Goal: Check status: Check status

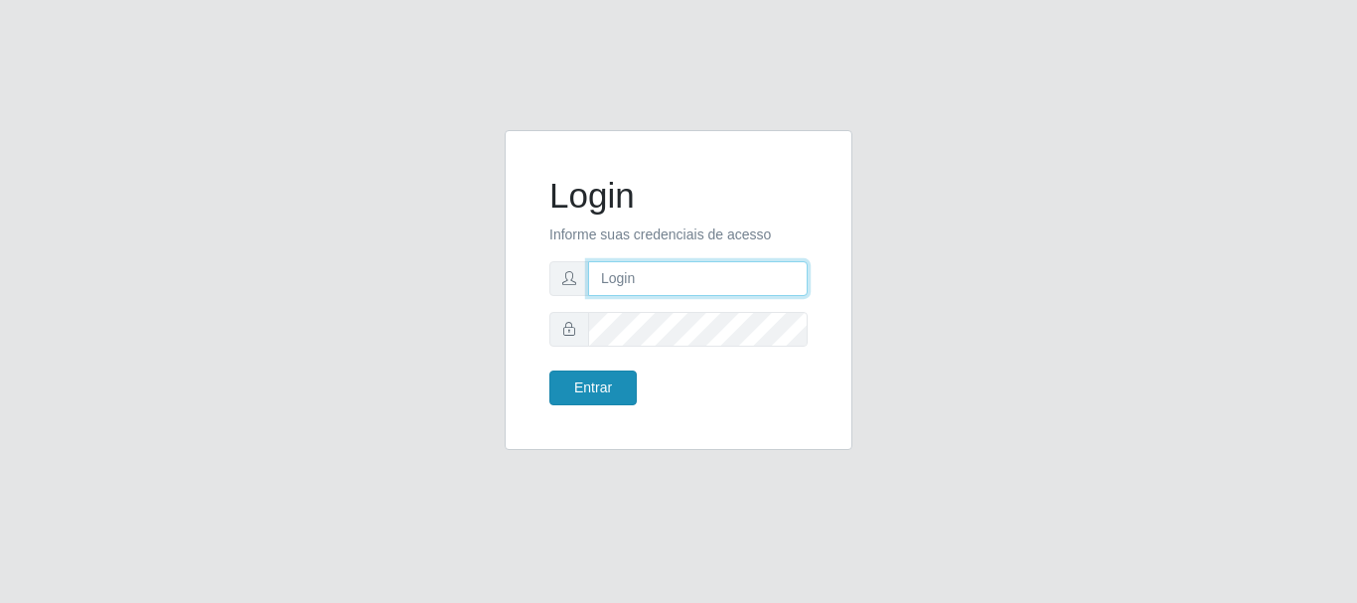
type input "caio@B1"
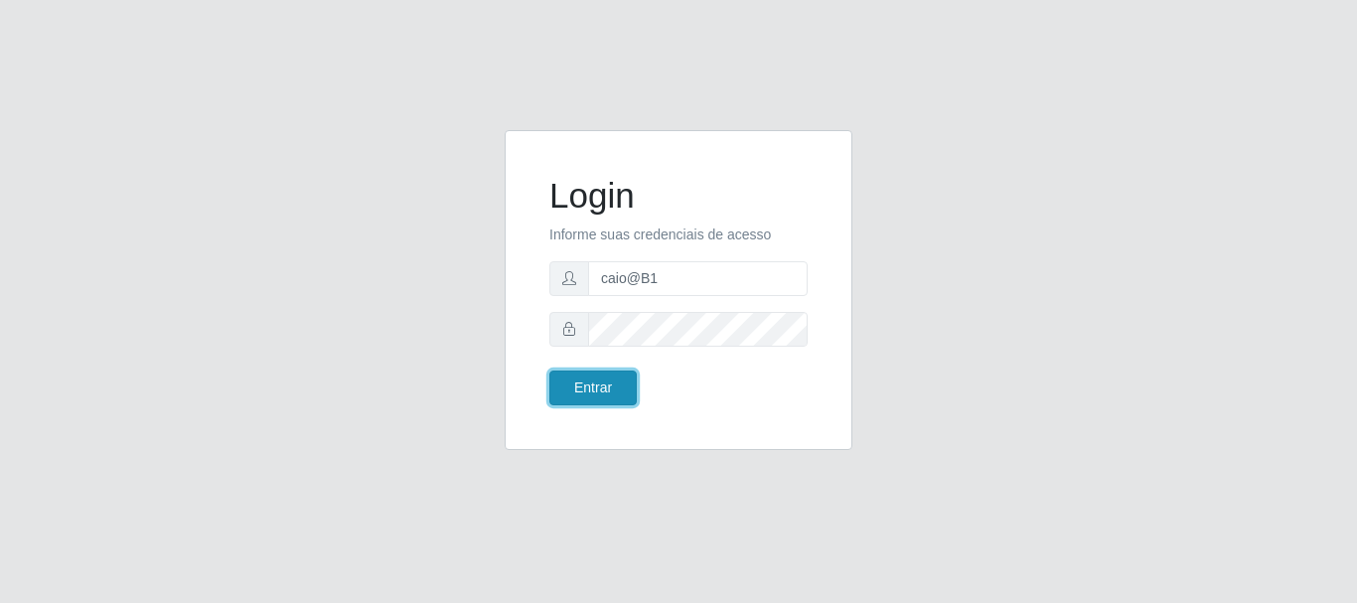
click at [626, 386] on button "Entrar" at bounding box center [592, 387] width 87 height 35
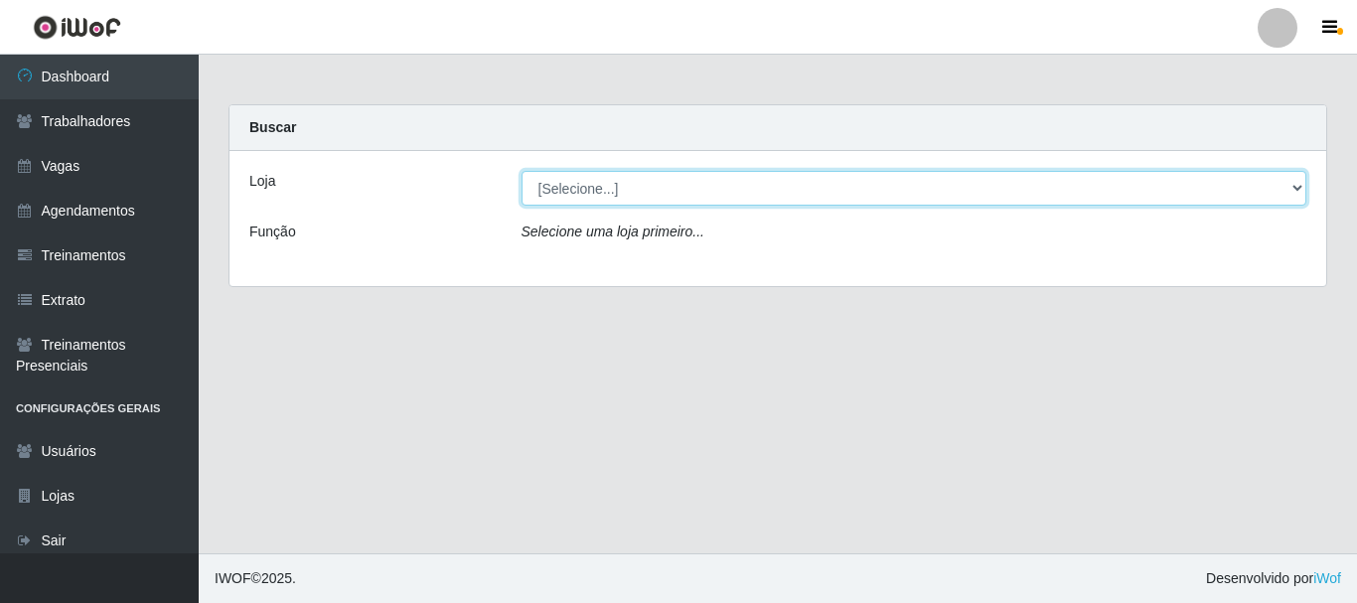
click at [765, 188] on select "[Selecione...] Bemais Supermercados - B1 [GEOGRAPHIC_DATA]" at bounding box center [914, 188] width 786 height 35
select select "403"
click at [521, 171] on select "[Selecione...] Bemais Supermercados - B1 [GEOGRAPHIC_DATA]" at bounding box center [914, 188] width 786 height 35
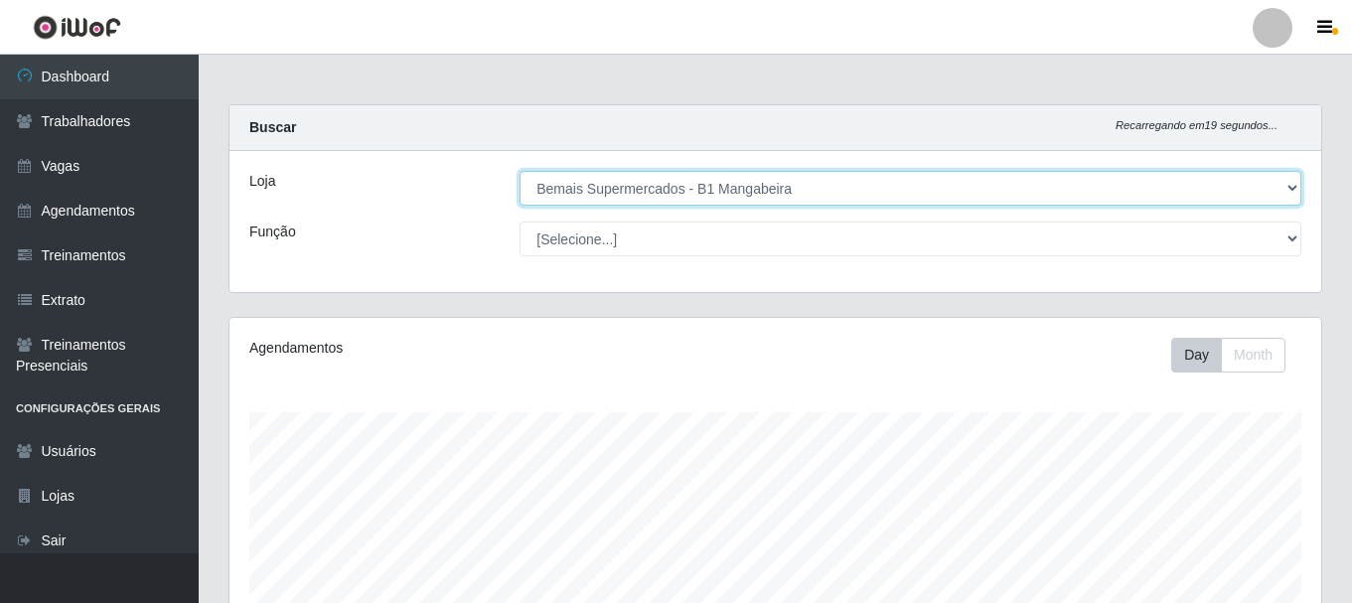
scroll to position [363, 0]
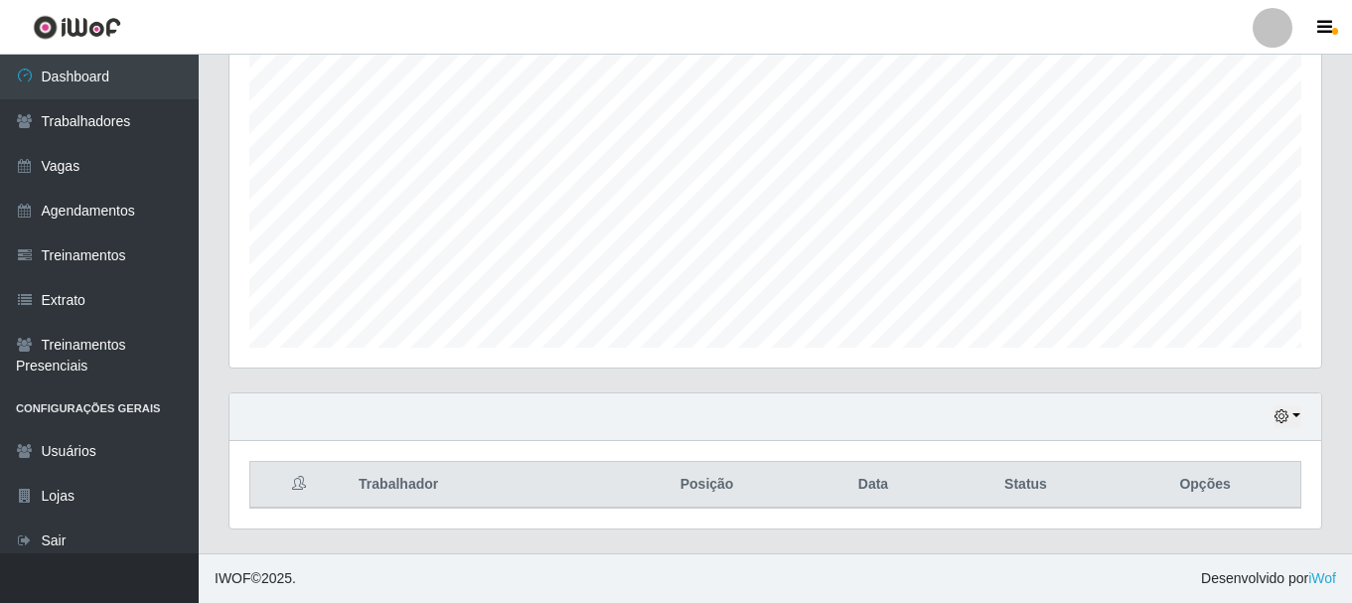
click at [1308, 409] on div "Hoje 1 dia 3 dias 1 Semana Não encerrados" at bounding box center [775, 417] width 1092 height 48
click at [1299, 415] on button "button" at bounding box center [1287, 416] width 28 height 23
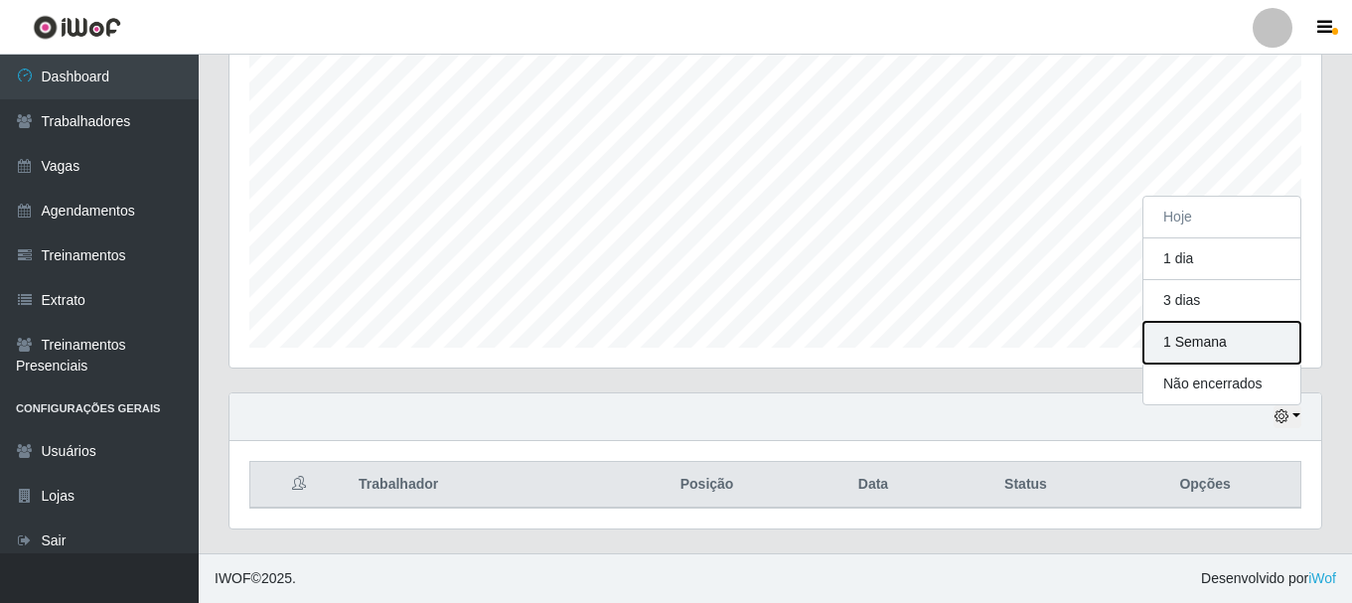
click at [1201, 346] on button "1 Semana" at bounding box center [1221, 343] width 157 height 42
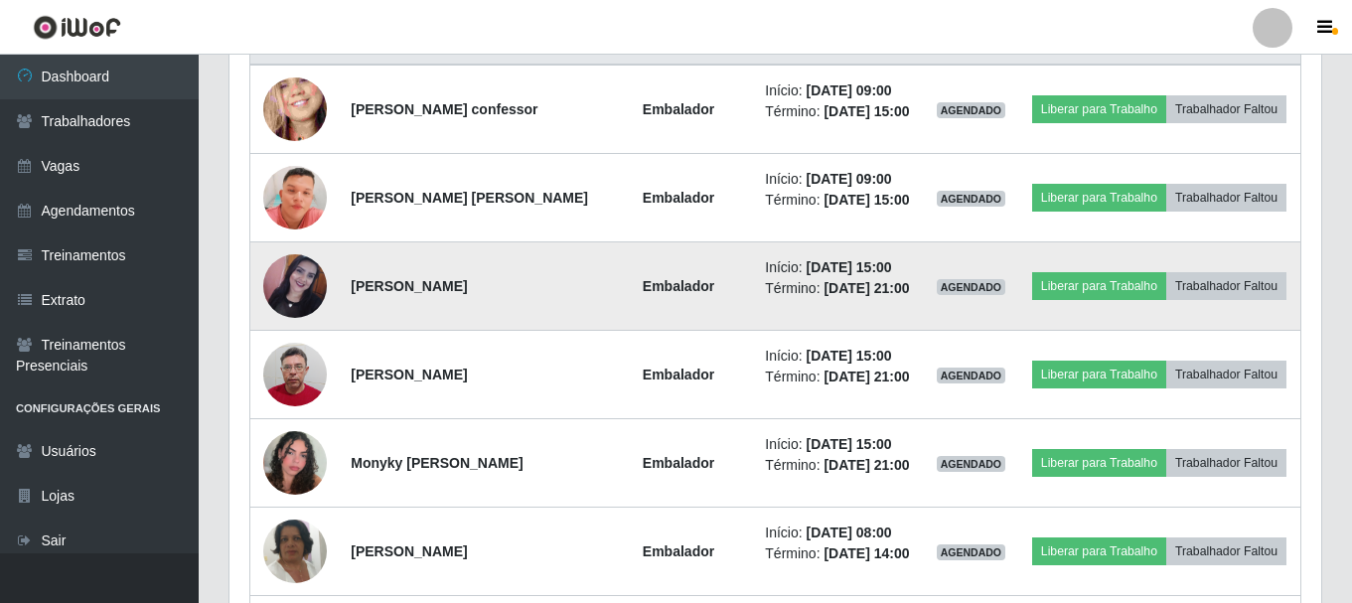
scroll to position [760, 0]
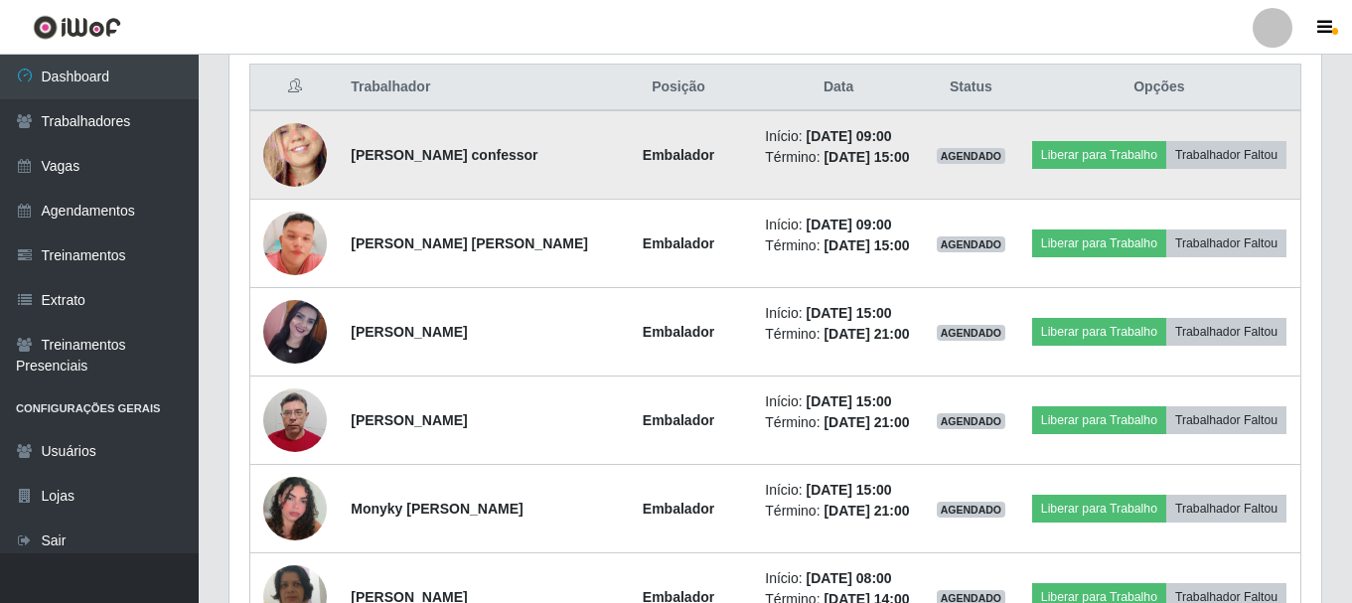
click at [289, 152] on img at bounding box center [295, 155] width 64 height 138
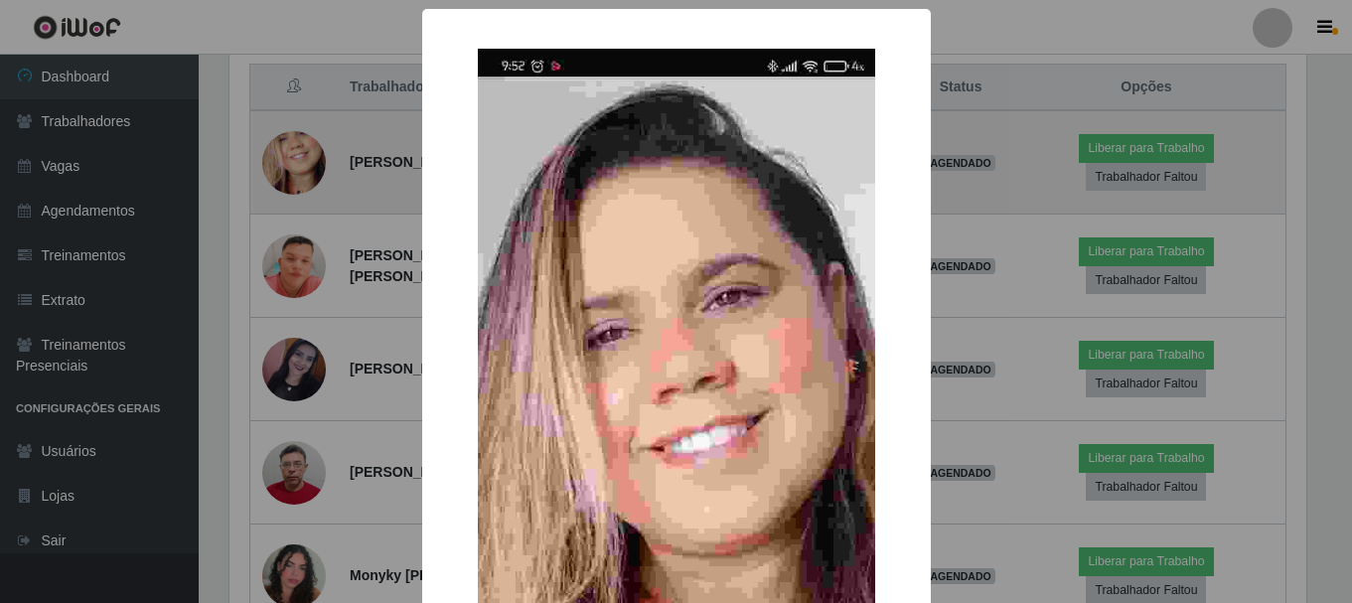
scroll to position [412, 1082]
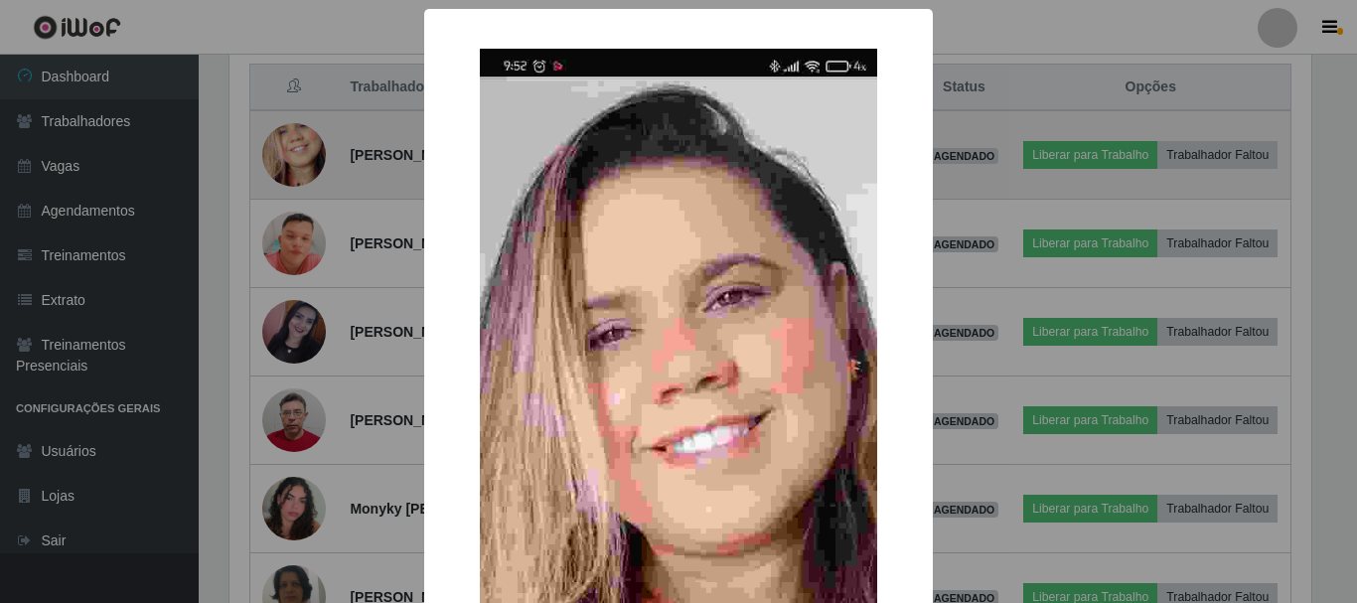
click at [289, 152] on div "× OK Cancel" at bounding box center [678, 301] width 1357 height 603
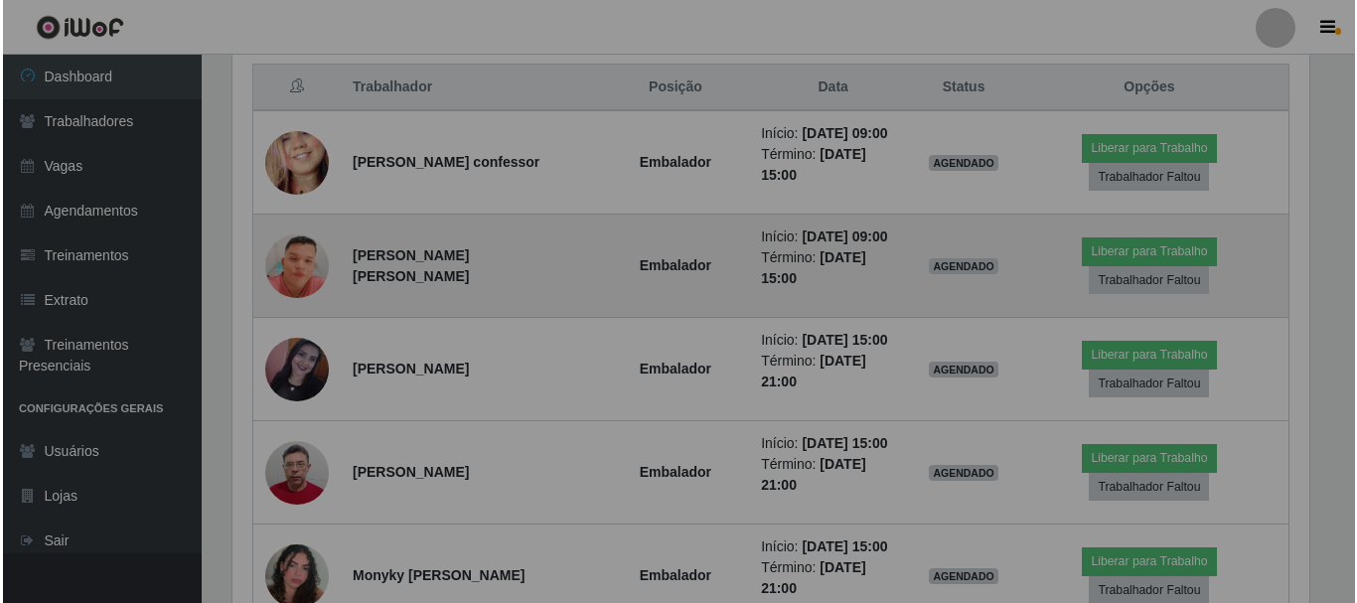
scroll to position [412, 1092]
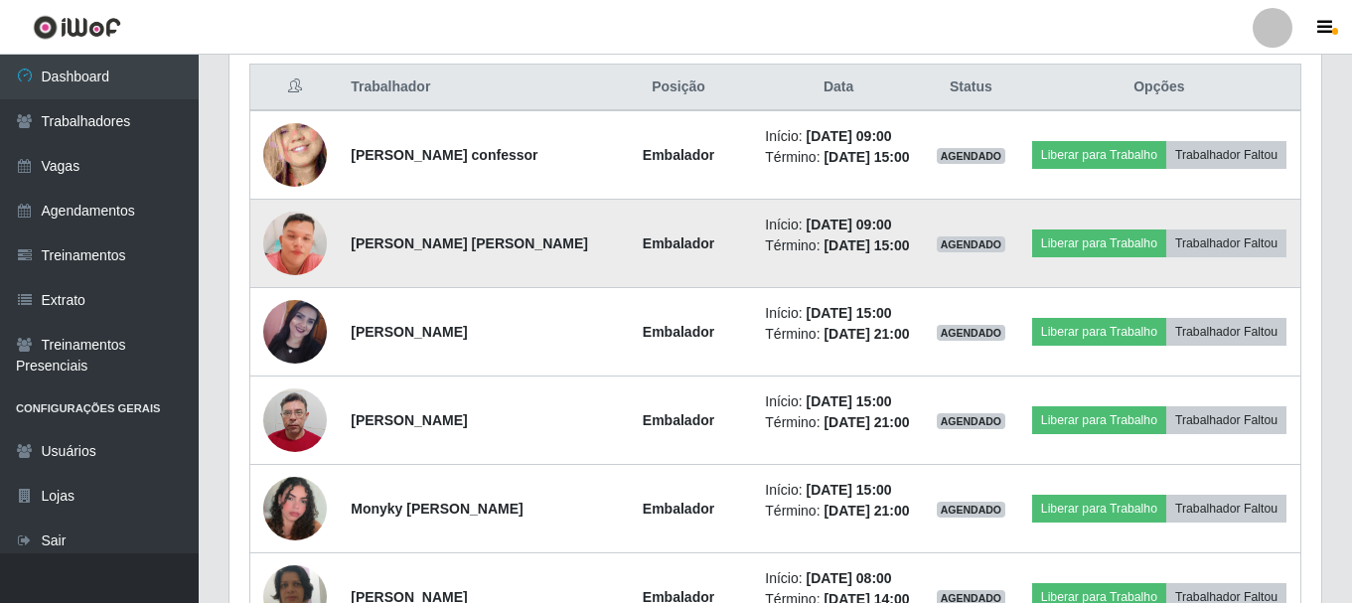
click at [303, 262] on img at bounding box center [295, 243] width 64 height 145
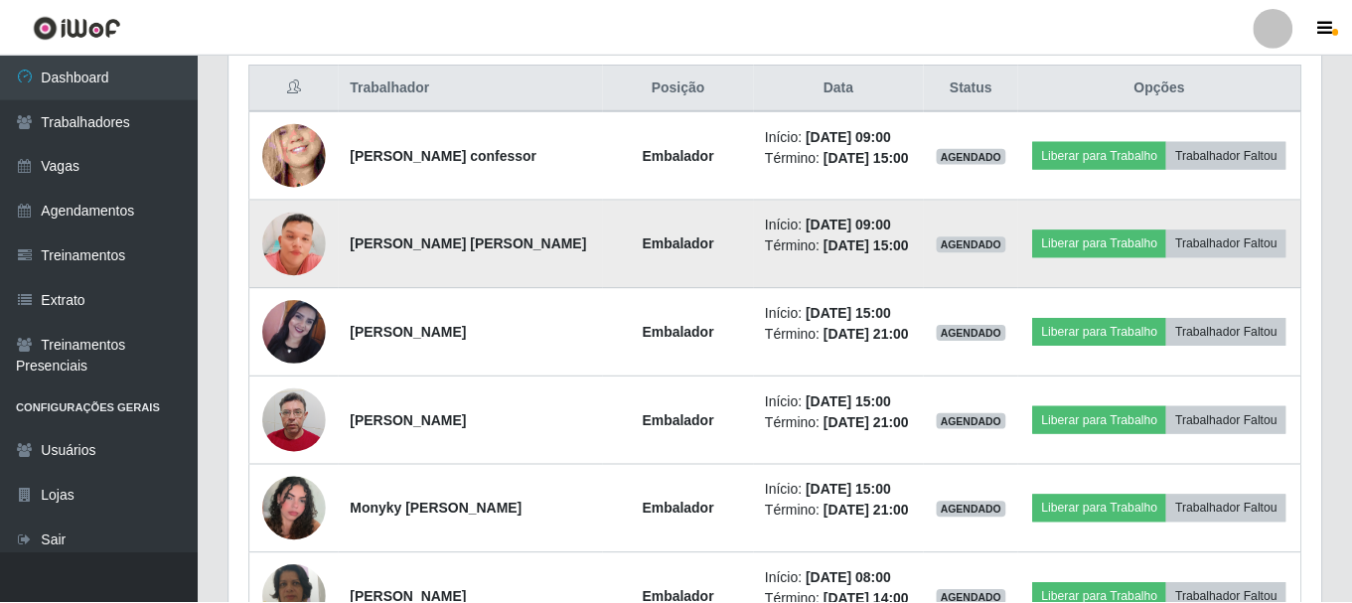
scroll to position [412, 1082]
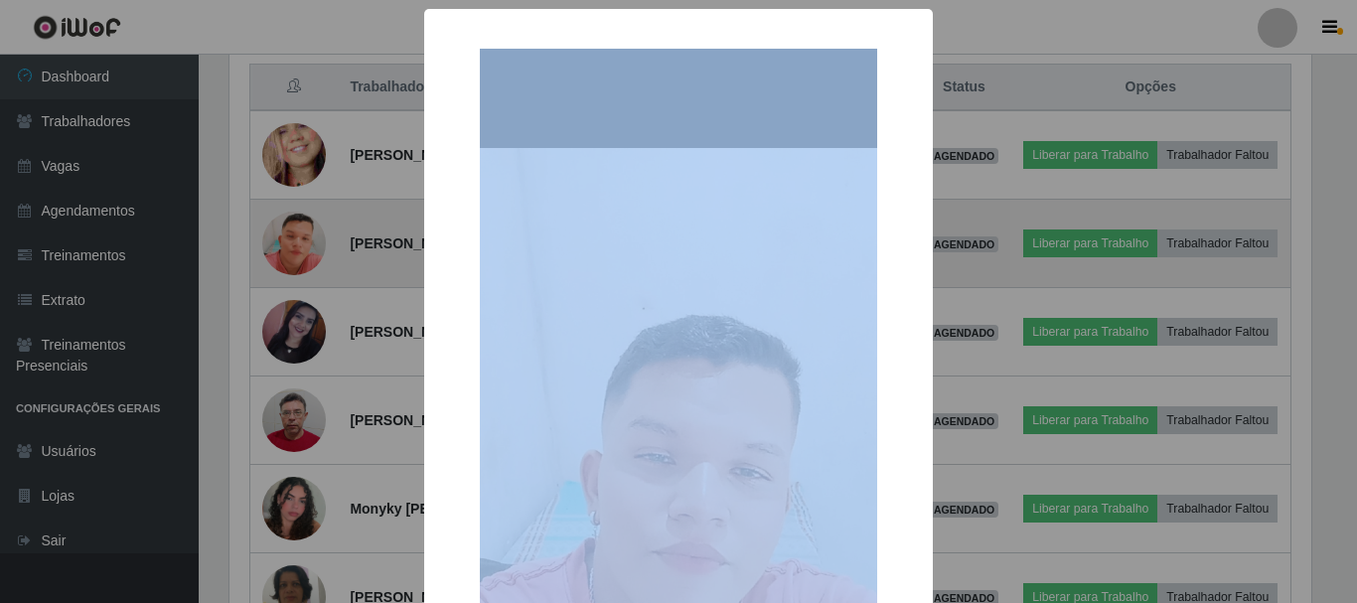
click at [303, 262] on div "× OK Cancel" at bounding box center [678, 301] width 1357 height 603
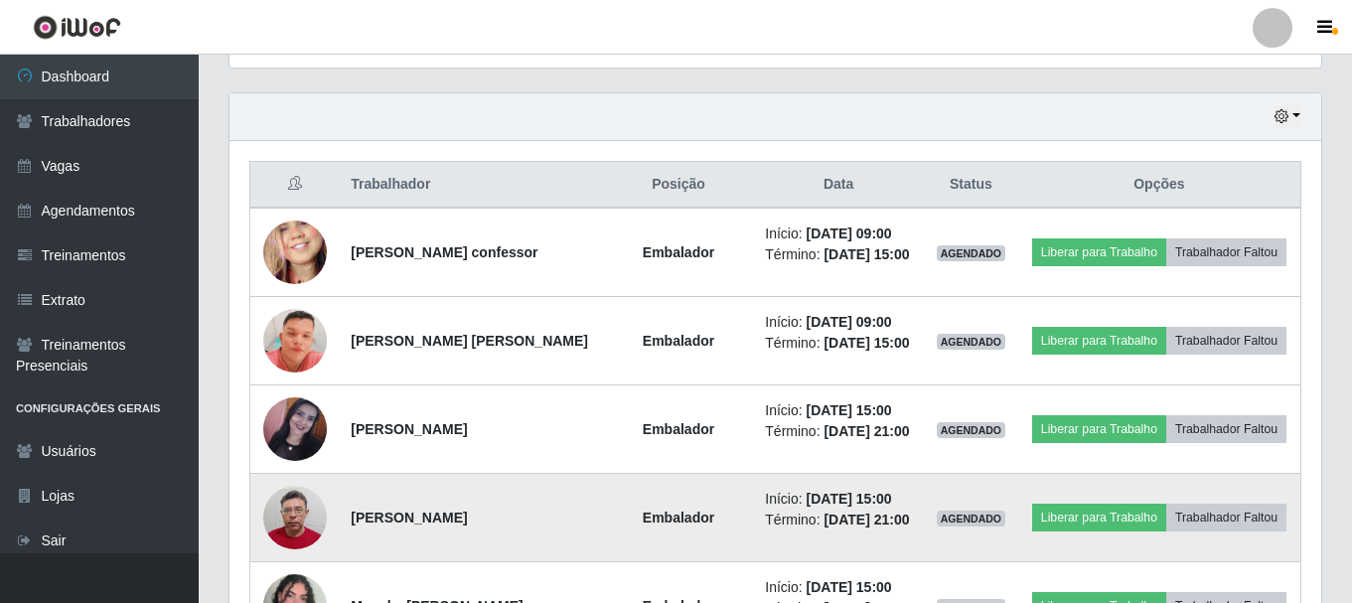
scroll to position [660, 0]
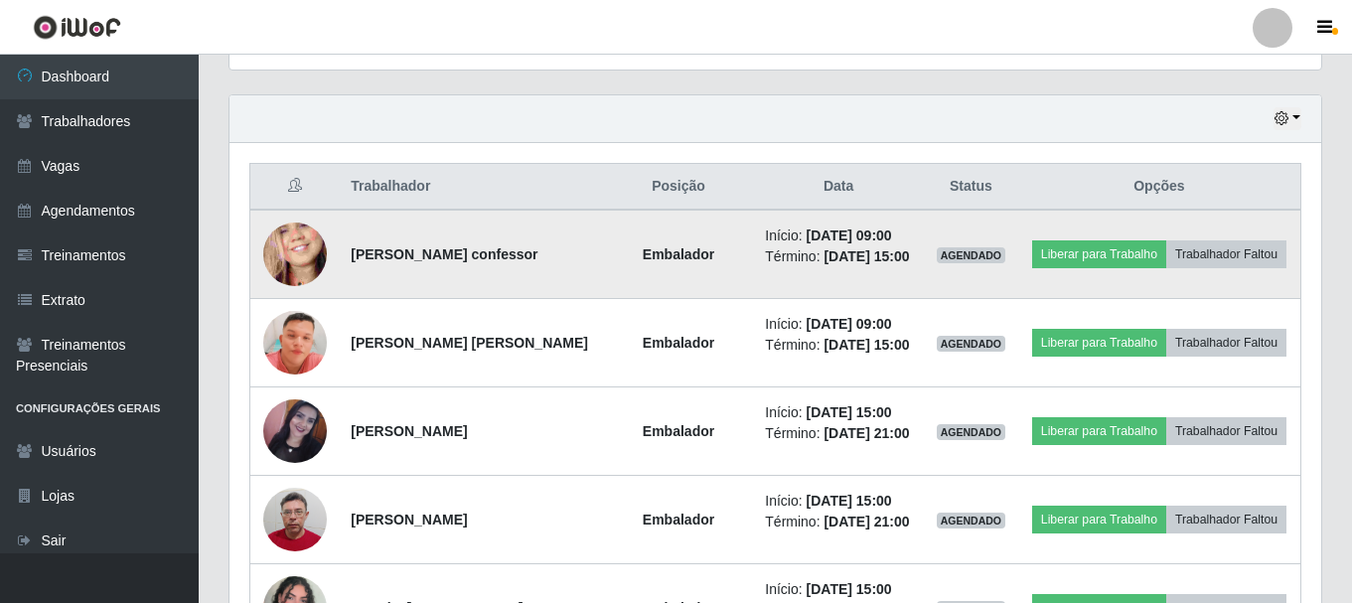
click at [306, 262] on img at bounding box center [295, 255] width 64 height 138
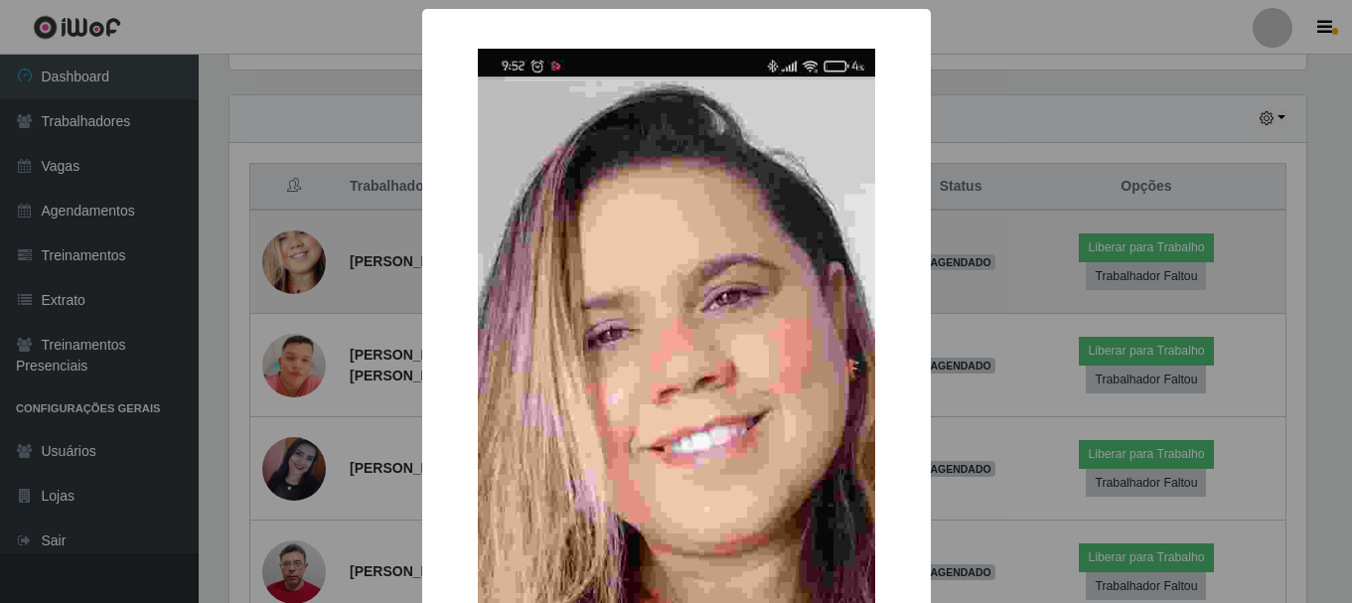
scroll to position [412, 1082]
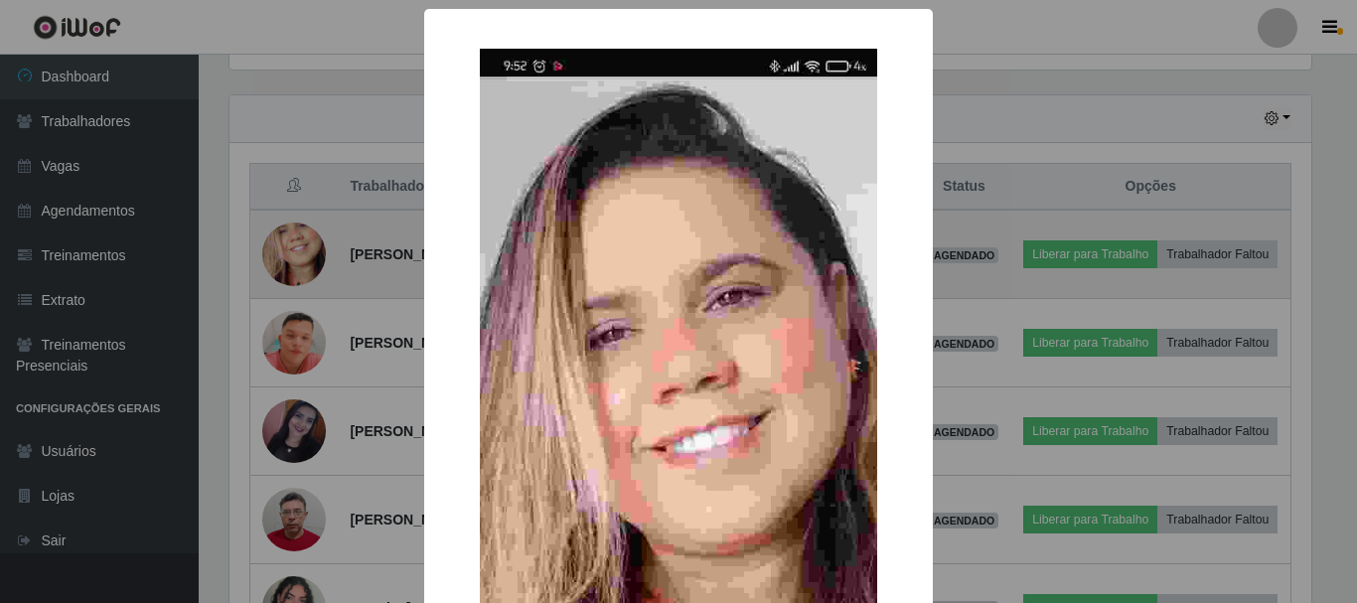
click at [306, 262] on div "× OK Cancel" at bounding box center [678, 301] width 1357 height 603
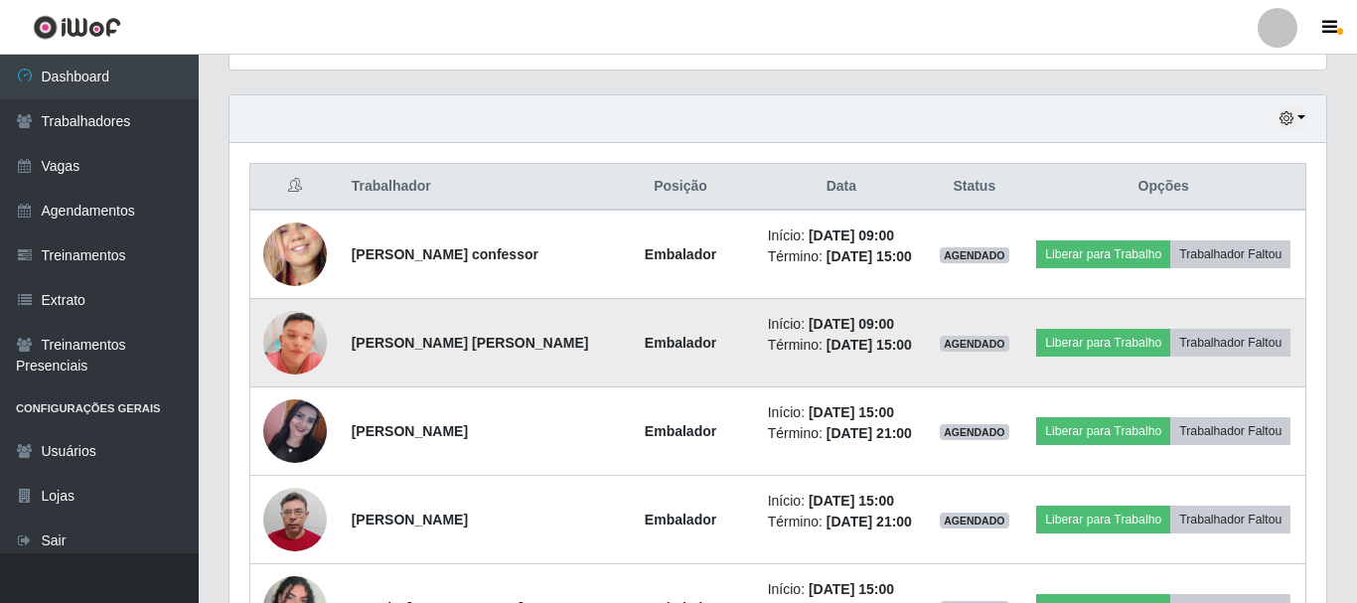
scroll to position [412, 1092]
click at [290, 381] on img at bounding box center [295, 342] width 64 height 145
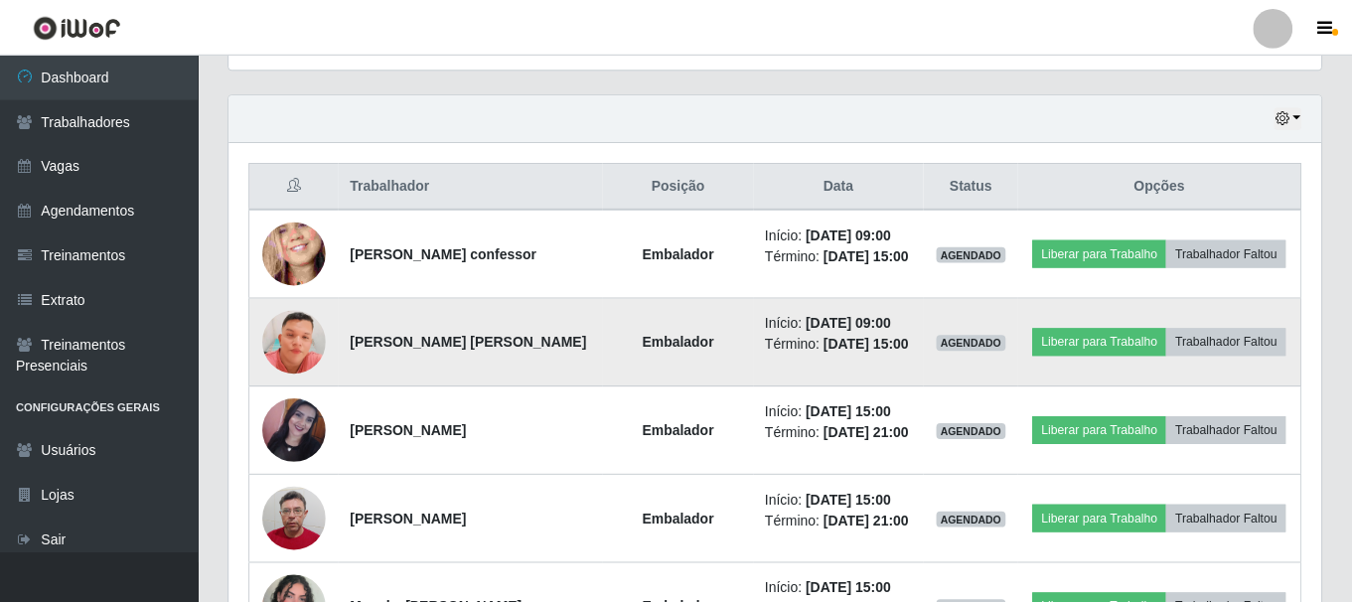
scroll to position [412, 1082]
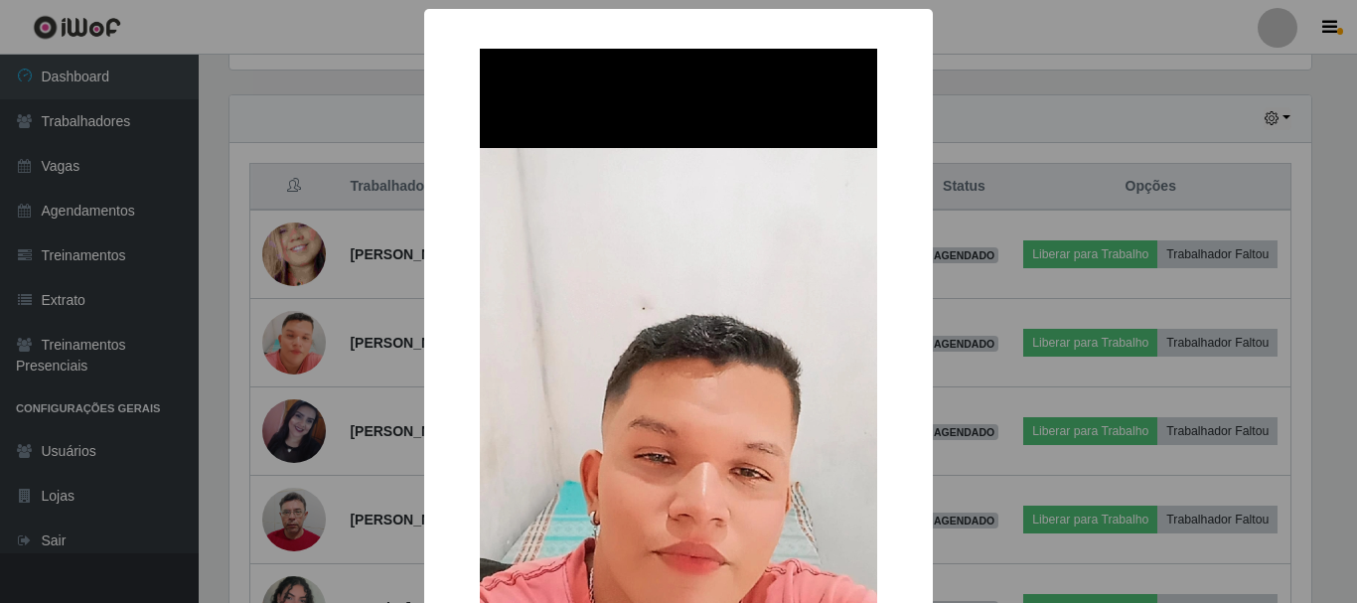
click at [298, 373] on div "× OK Cancel" at bounding box center [678, 301] width 1357 height 603
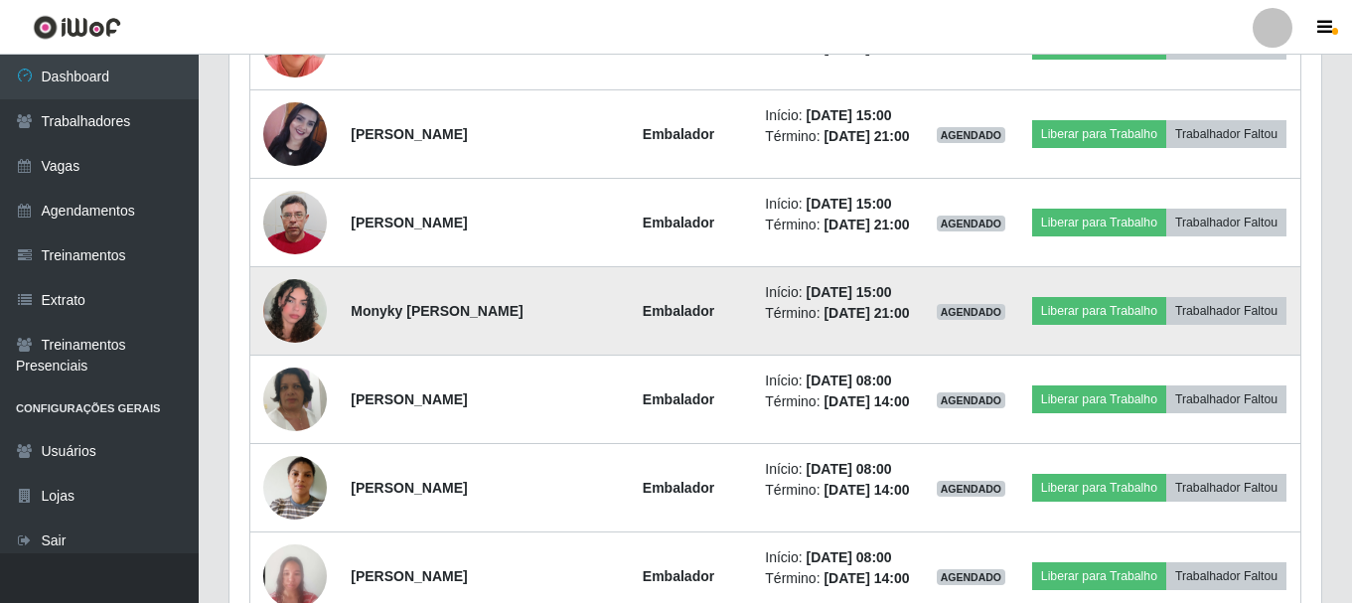
scroll to position [958, 0]
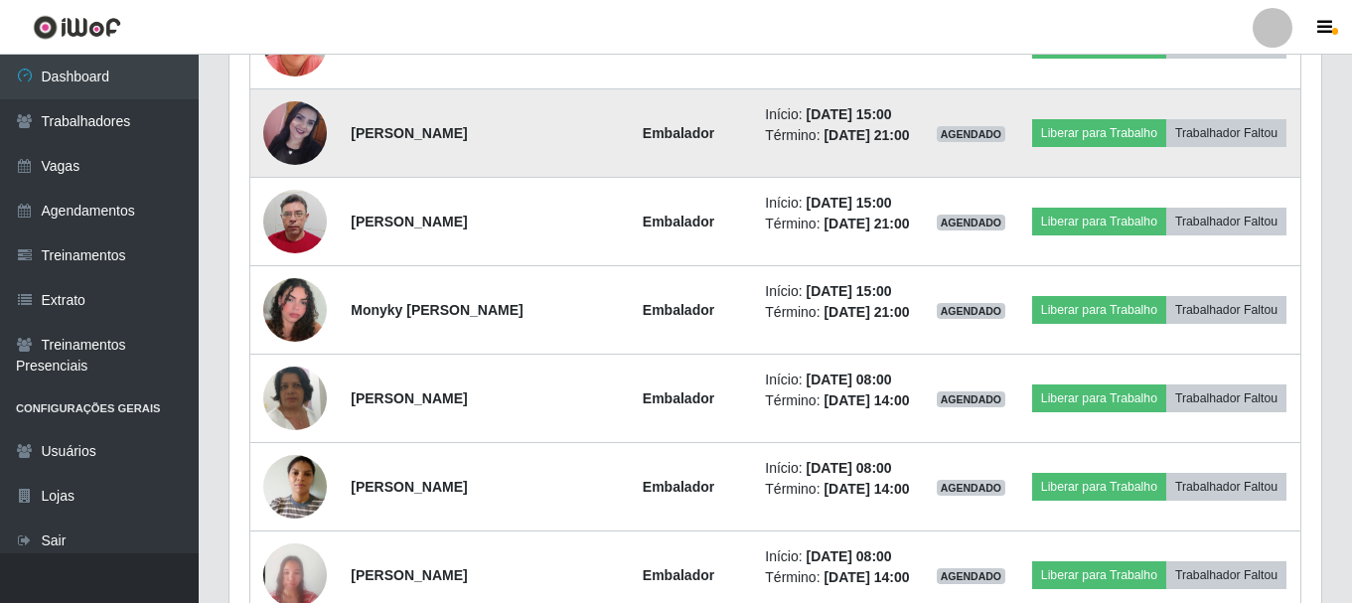
click at [300, 165] on img at bounding box center [295, 133] width 64 height 64
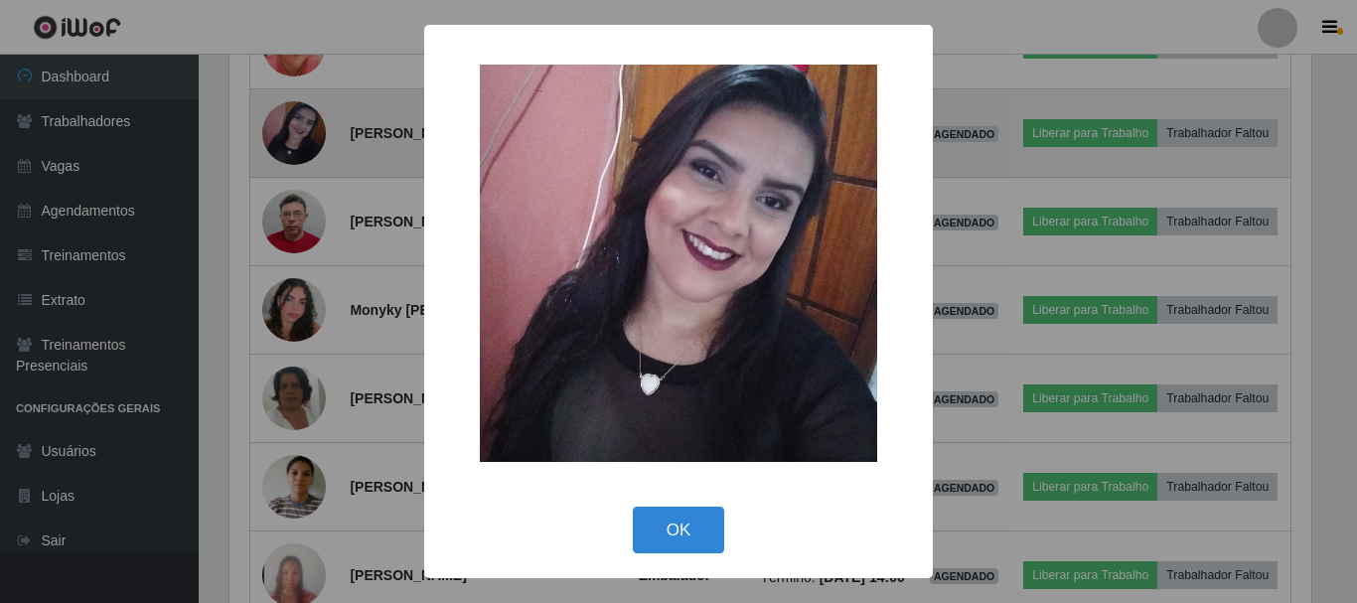
click at [300, 185] on div "× OK Cancel" at bounding box center [678, 301] width 1357 height 603
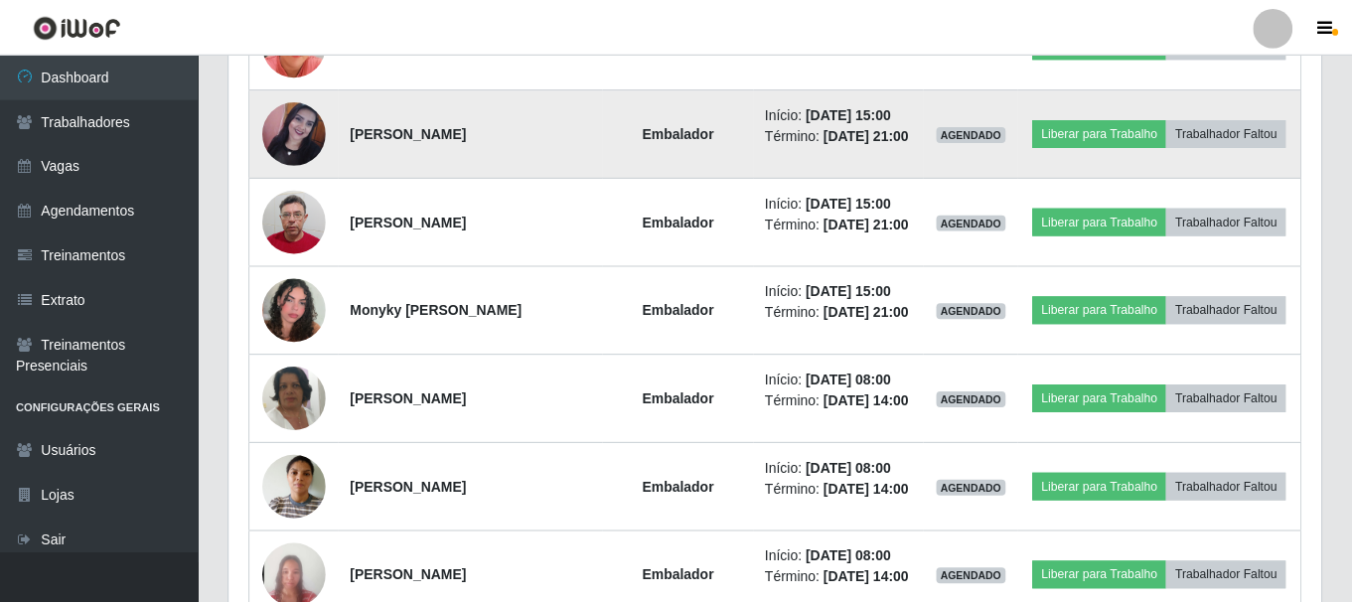
scroll to position [412, 1092]
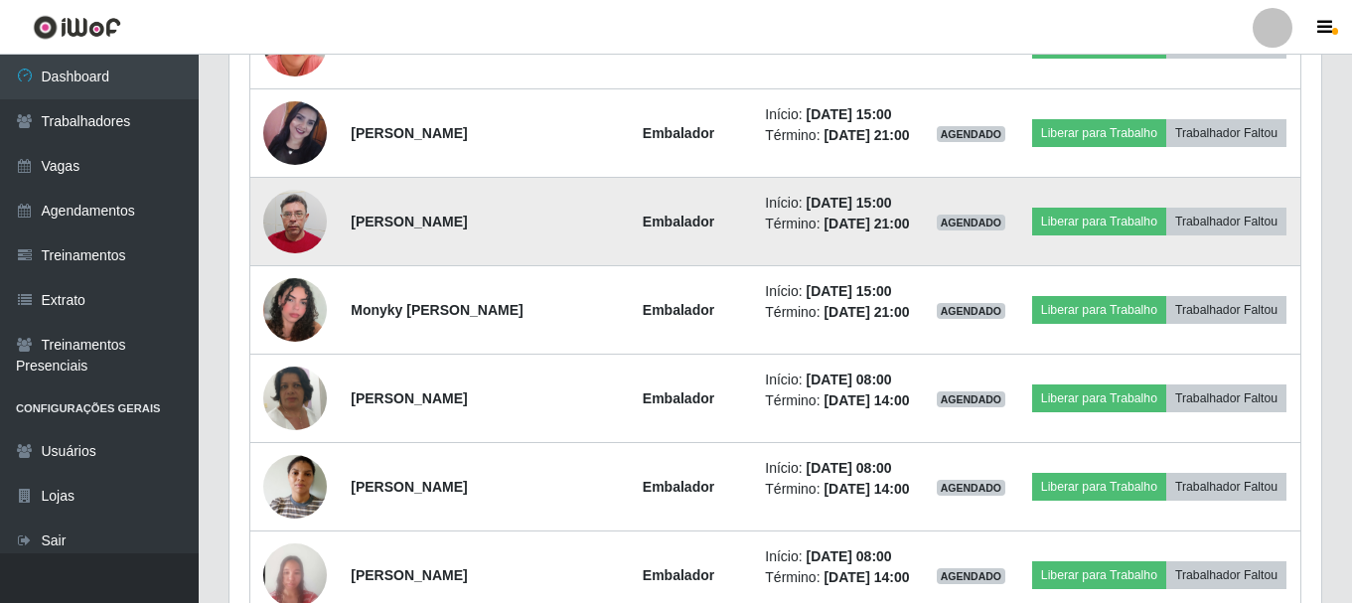
click at [290, 264] on img at bounding box center [295, 222] width 64 height 84
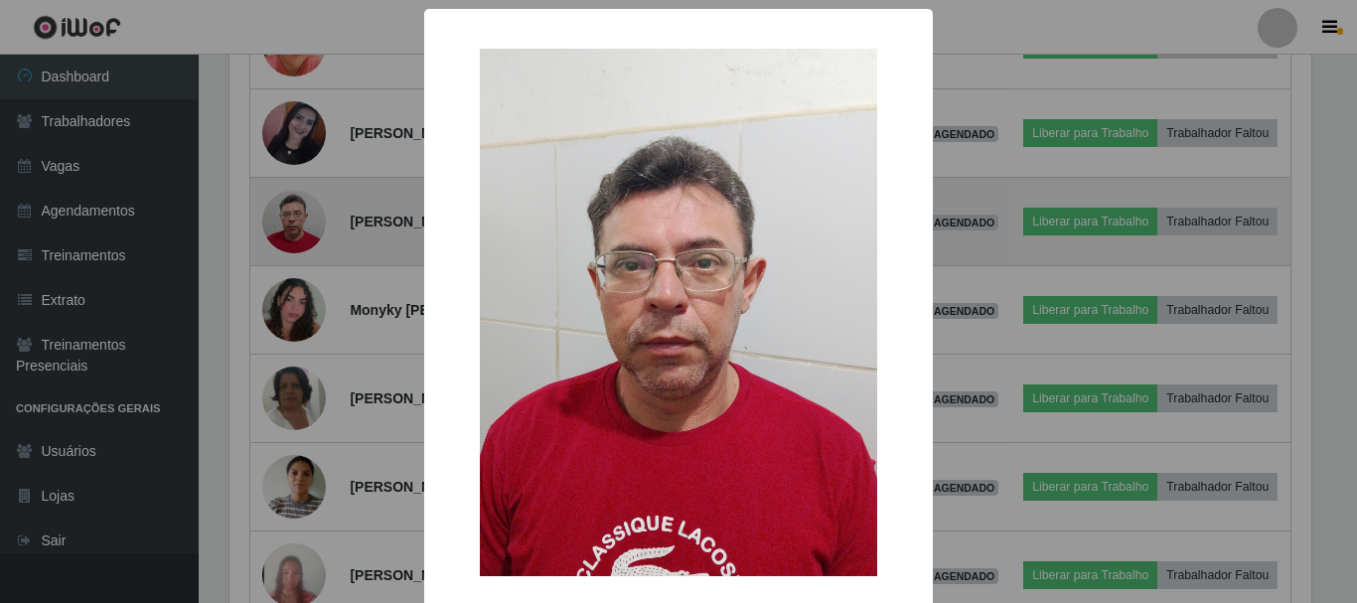
click at [290, 265] on div "× OK Cancel" at bounding box center [678, 301] width 1357 height 603
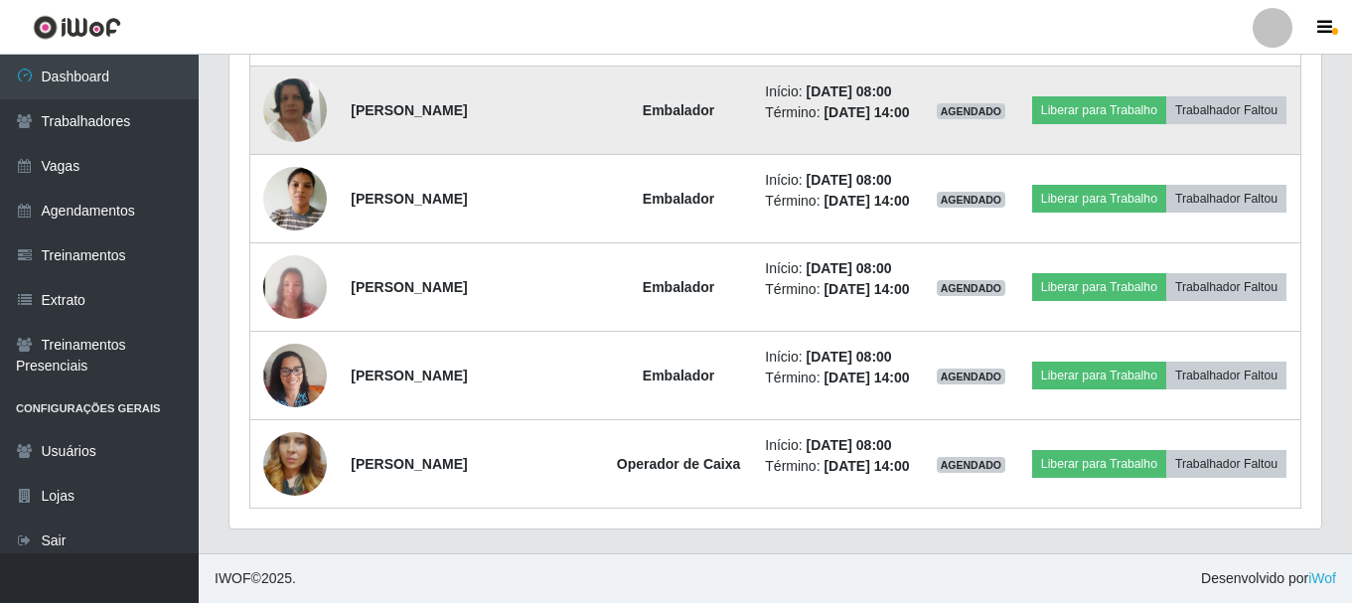
scroll to position [1395, 0]
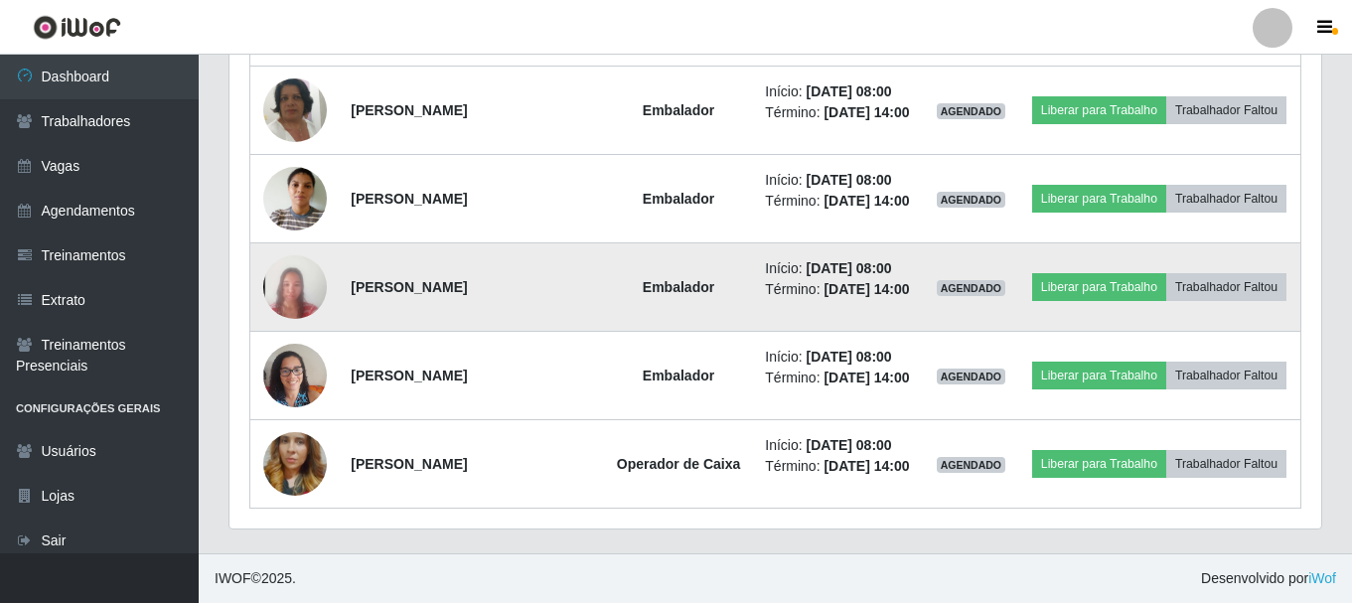
click at [307, 254] on img at bounding box center [295, 288] width 64 height 138
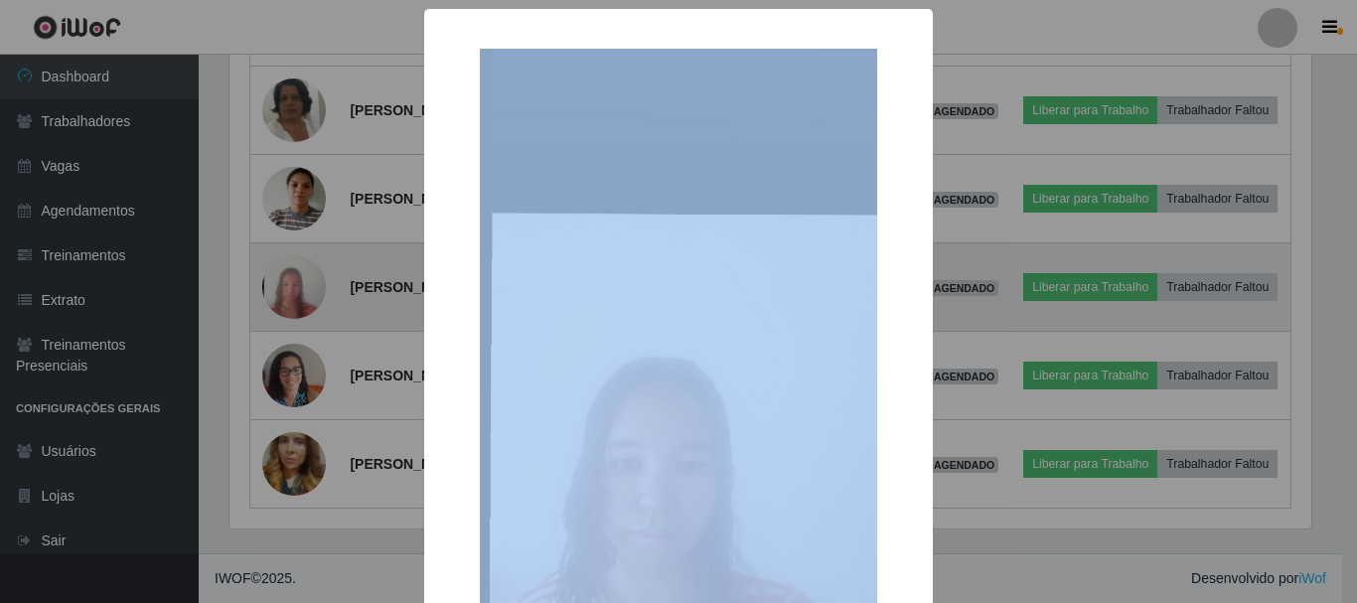
click at [307, 254] on div "× OK Cancel" at bounding box center [678, 301] width 1357 height 603
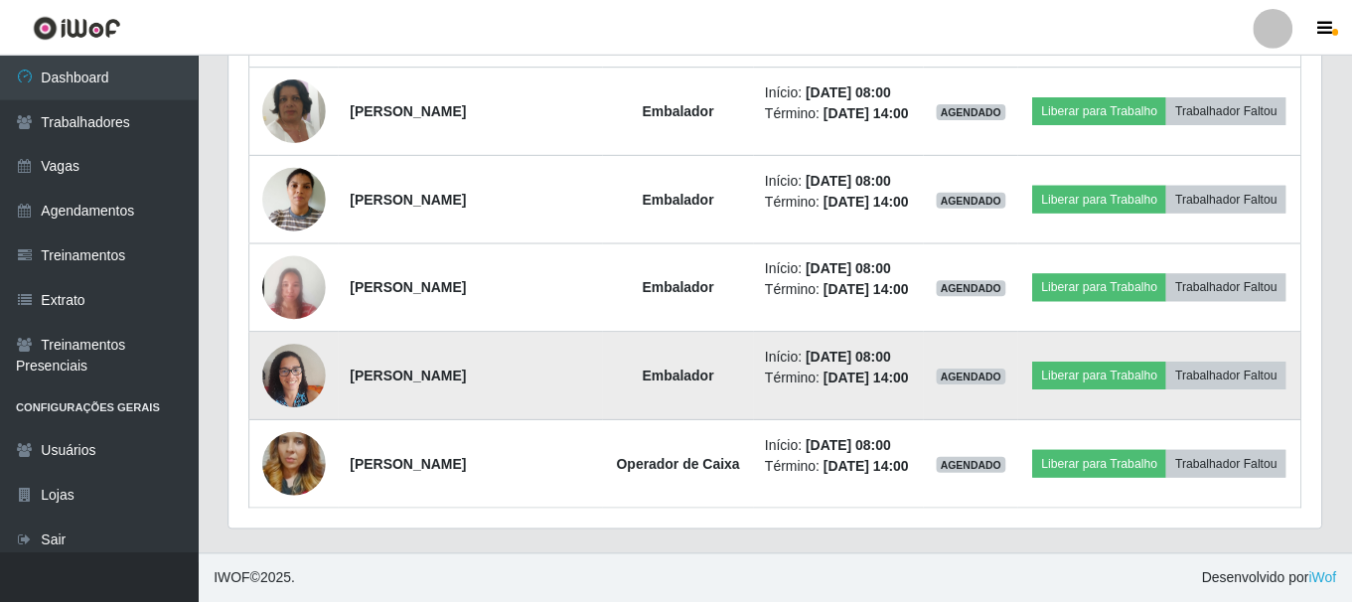
scroll to position [412, 1092]
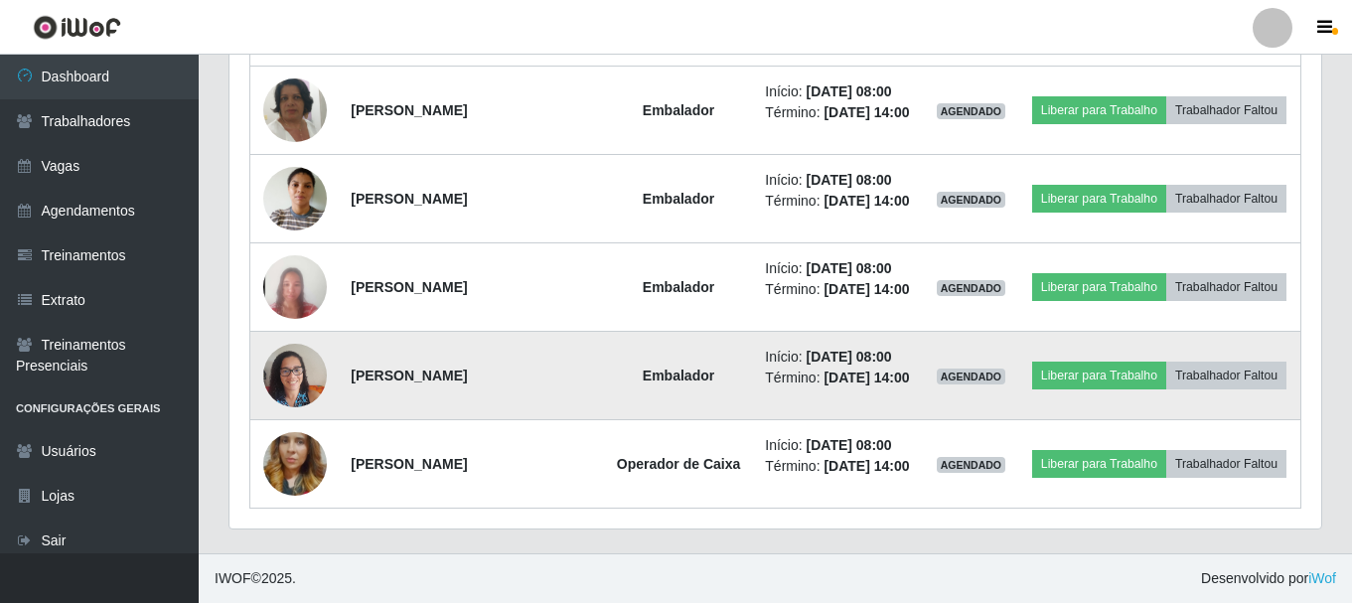
click at [305, 332] on td at bounding box center [294, 376] width 89 height 88
click at [304, 333] on img at bounding box center [295, 375] width 64 height 84
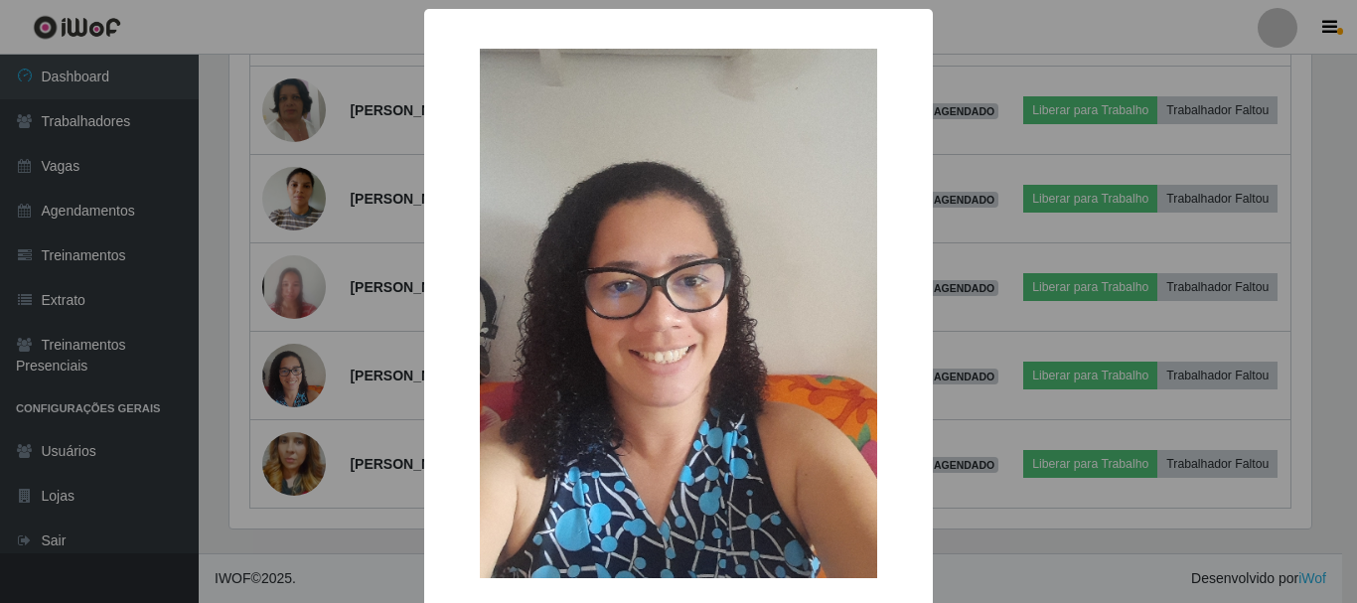
click at [309, 351] on div "× OK Cancel" at bounding box center [678, 301] width 1357 height 603
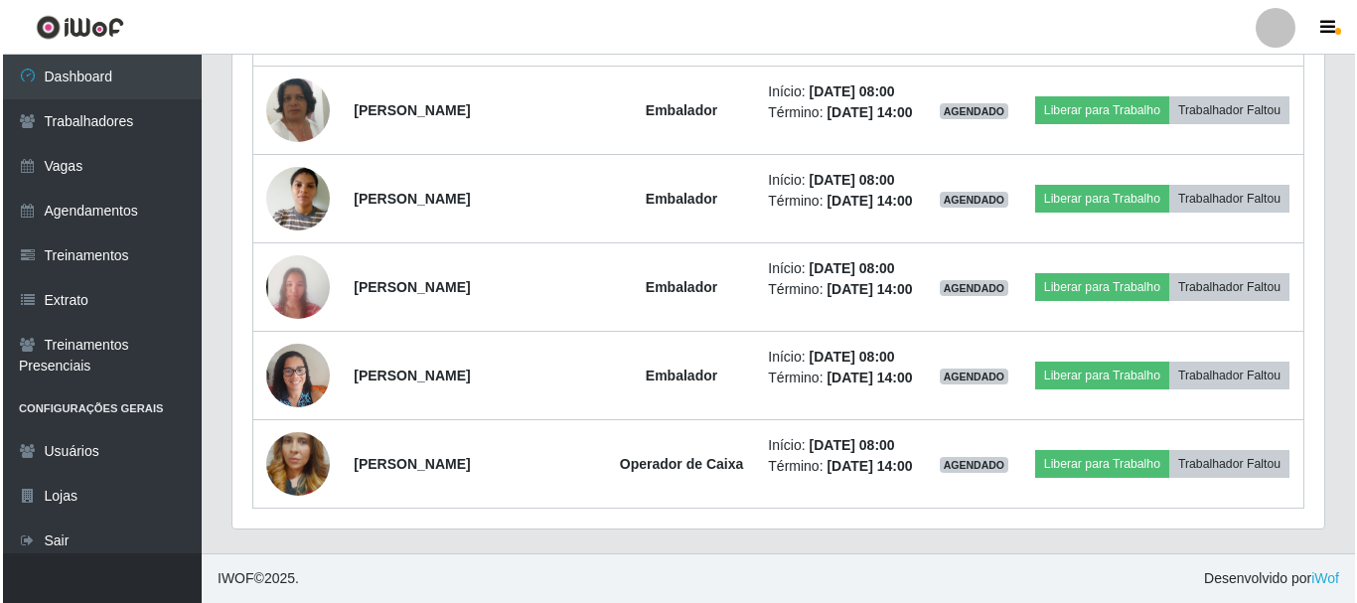
scroll to position [412, 1092]
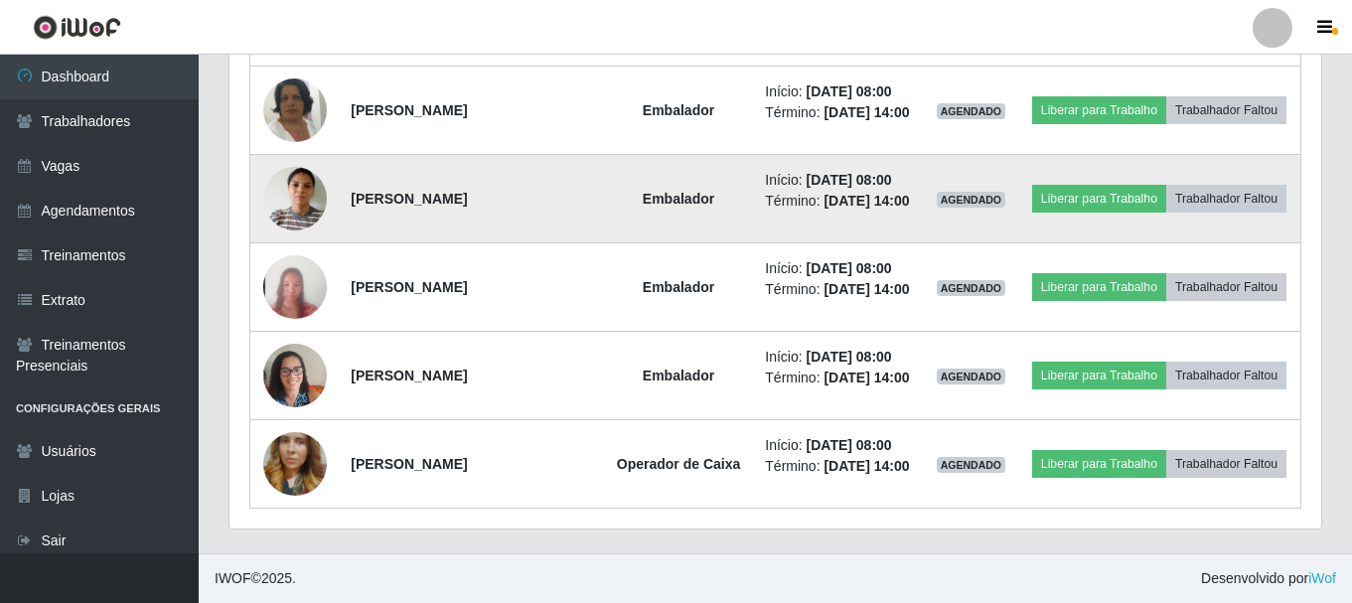
click at [287, 164] on img at bounding box center [295, 198] width 64 height 113
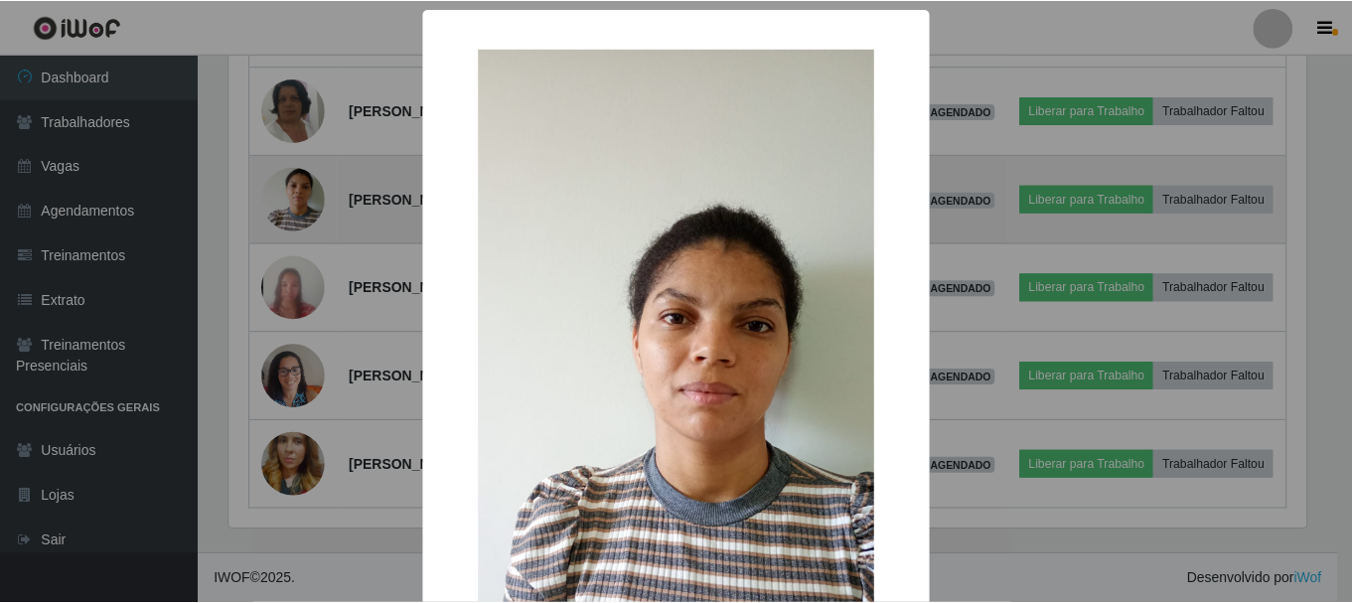
scroll to position [412, 1082]
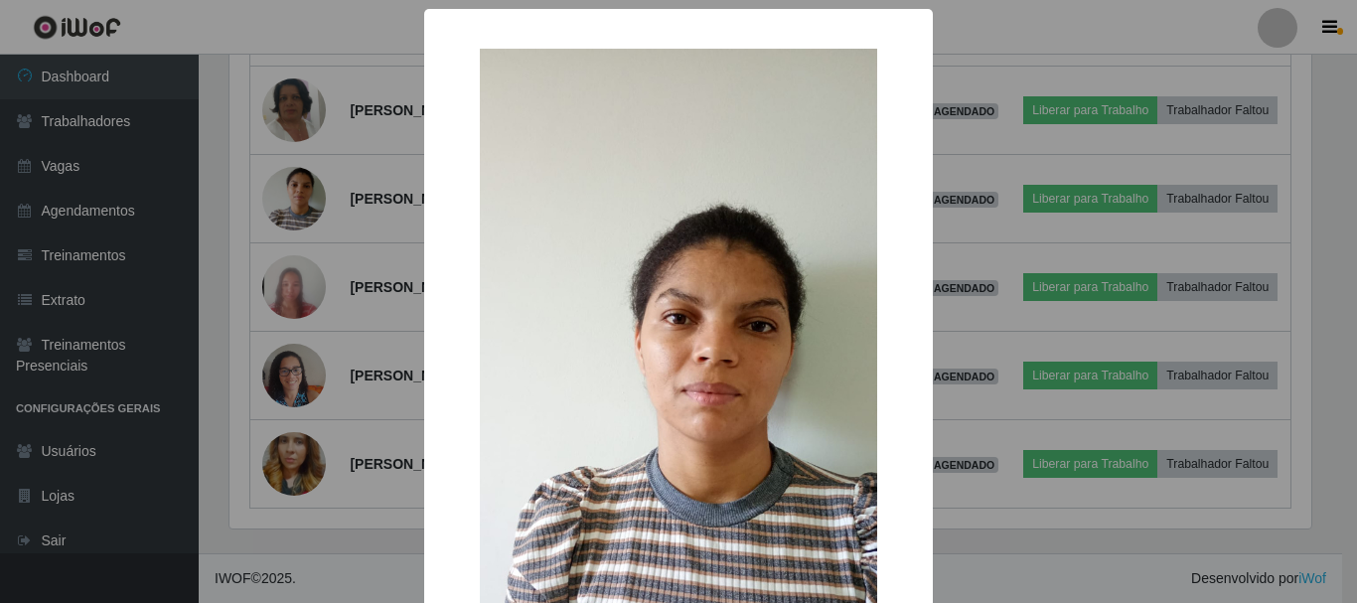
click at [288, 166] on div "× OK Cancel" at bounding box center [678, 301] width 1357 height 603
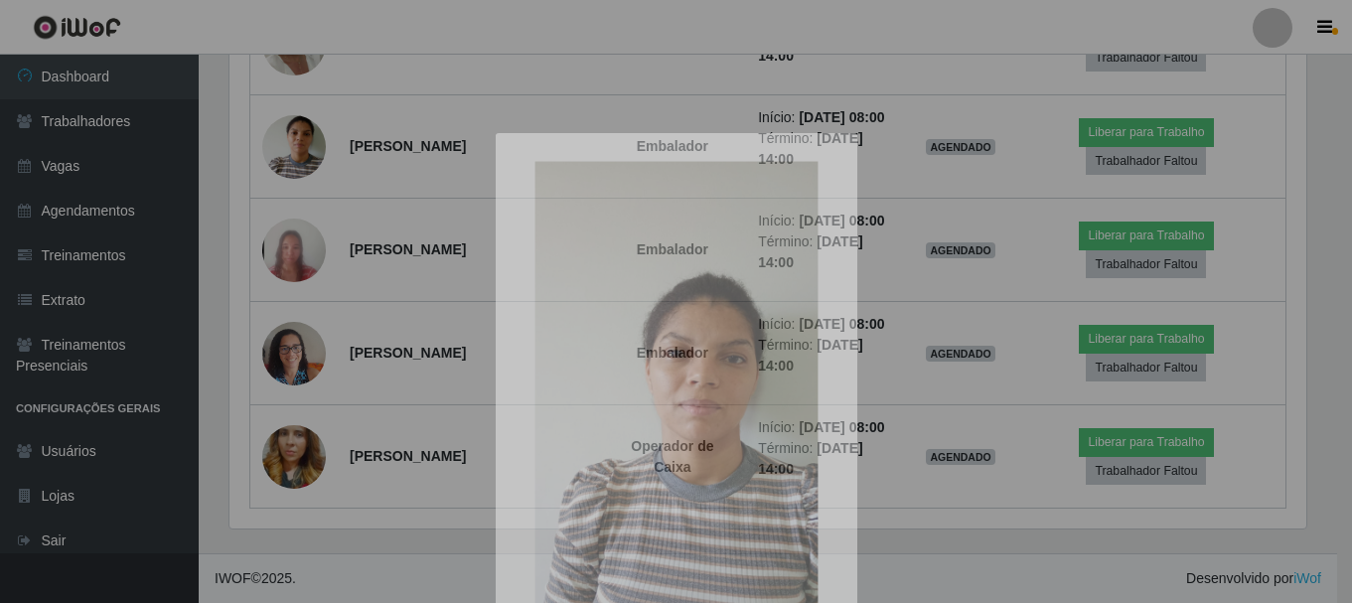
scroll to position [0, 0]
